Goal: Navigation & Orientation: Find specific page/section

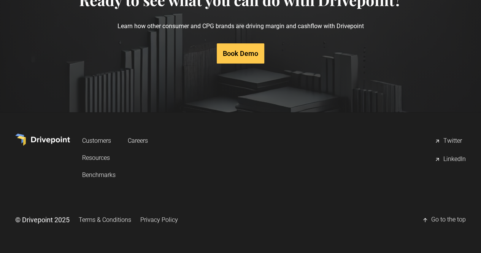
scroll to position [3851, 0]
click at [131, 220] on link "Terms & Conditions" at bounding box center [105, 220] width 53 height 14
click at [178, 222] on link "Privacy Policy" at bounding box center [159, 220] width 38 height 14
click at [70, 220] on div "© Drivepoint 2025" at bounding box center [42, 220] width 54 height 10
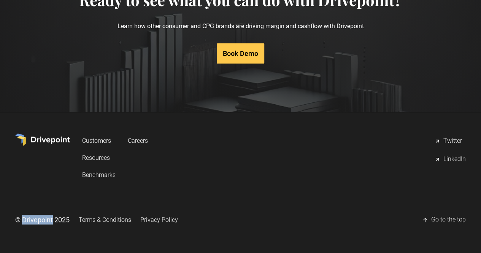
copy div "Drivepoint"
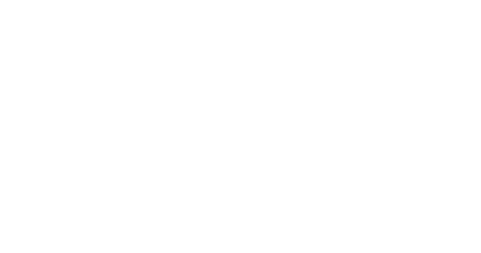
scroll to position [457, 0]
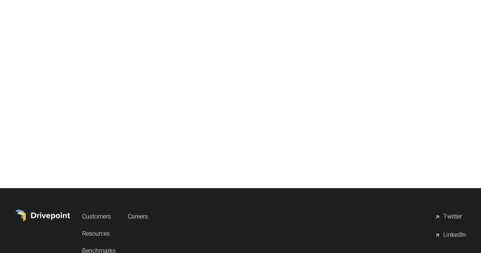
scroll to position [4787, 0]
